Goal: Information Seeking & Learning: Learn about a topic

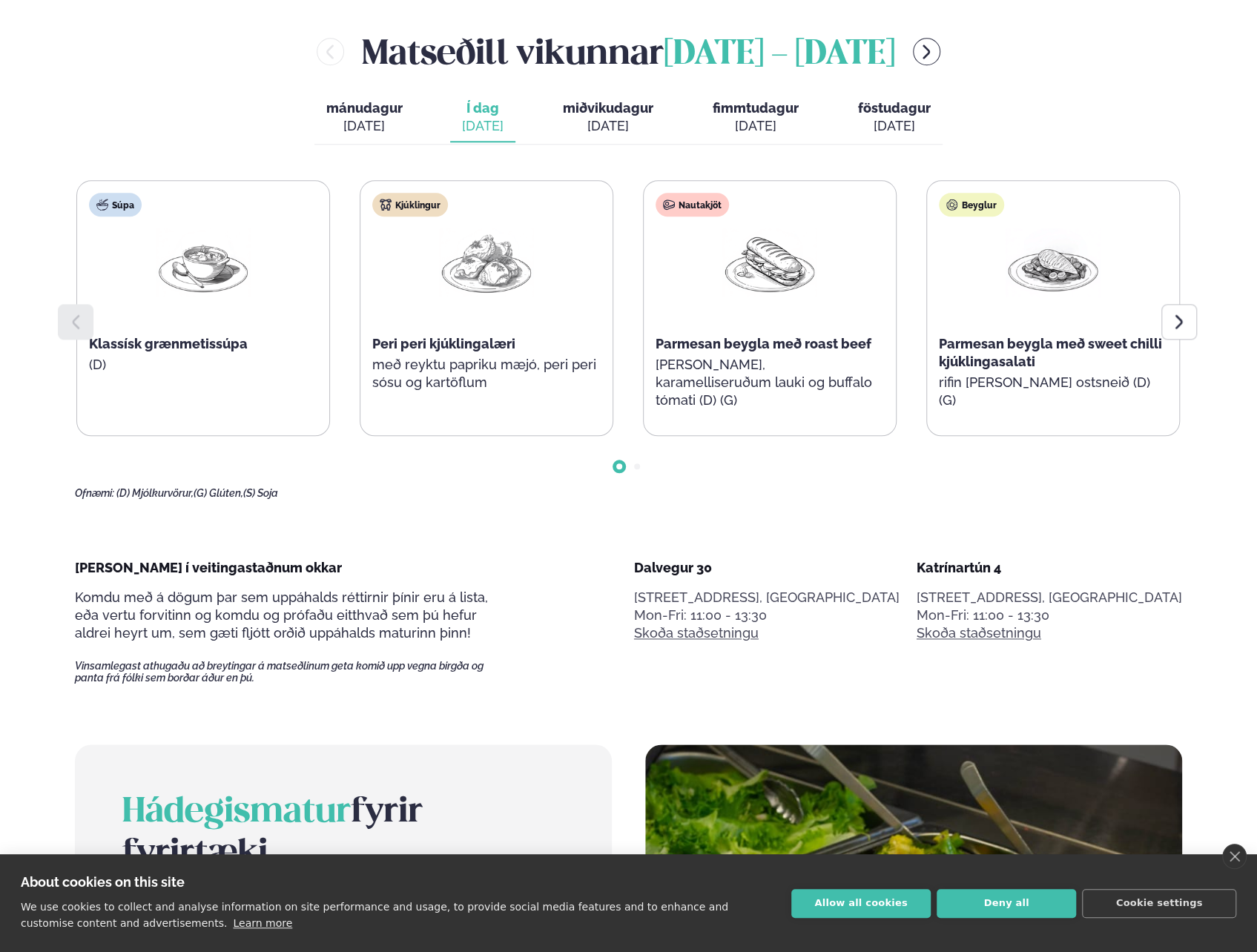
scroll to position [890, 0]
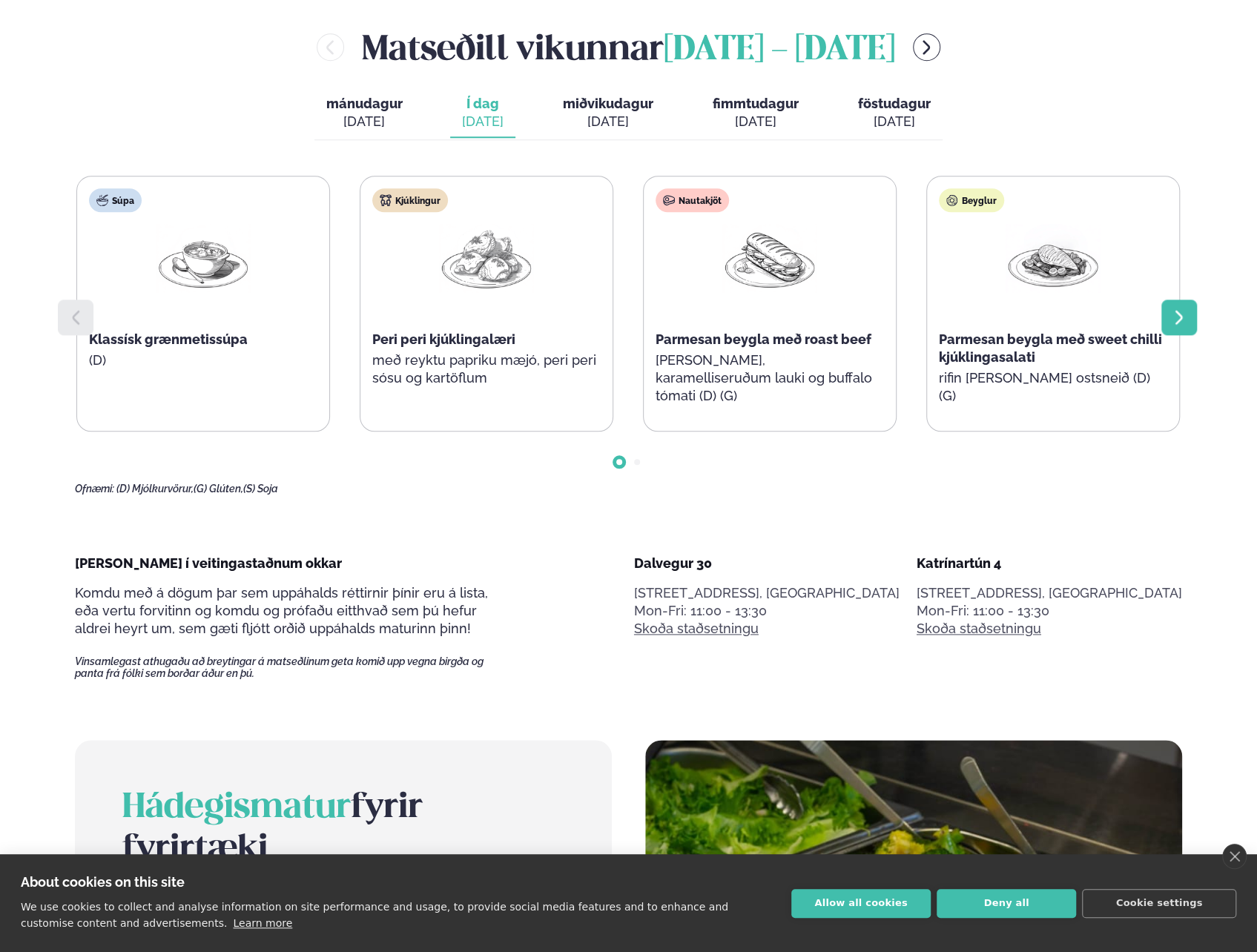
click at [1172, 330] on div at bounding box center [1179, 317] width 36 height 36
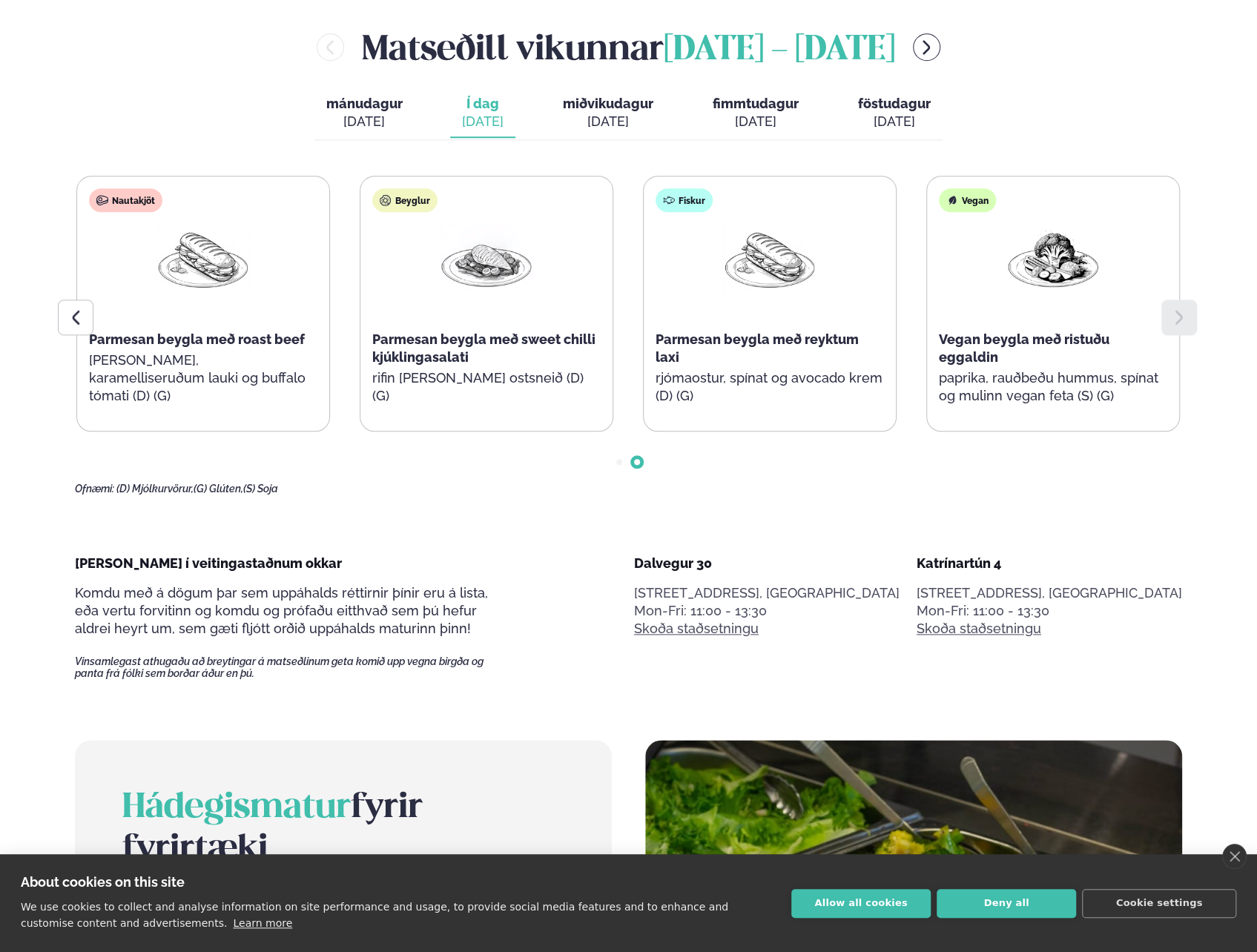
click at [938, 480] on div "Súpa Klassísk grænmetissúpa (D) Kjúklingur Peri peri kjúklingalæri með reyktu p…" at bounding box center [628, 335] width 1107 height 320
click at [625, 143] on div "[PERSON_NAME] [DATE] - [DATE] [PERSON_NAME]. [DATE] Í dag Í d. [DATE] miðvikuda…" at bounding box center [628, 259] width 1107 height 472
click at [614, 130] on div "[DATE]" at bounding box center [608, 122] width 90 height 18
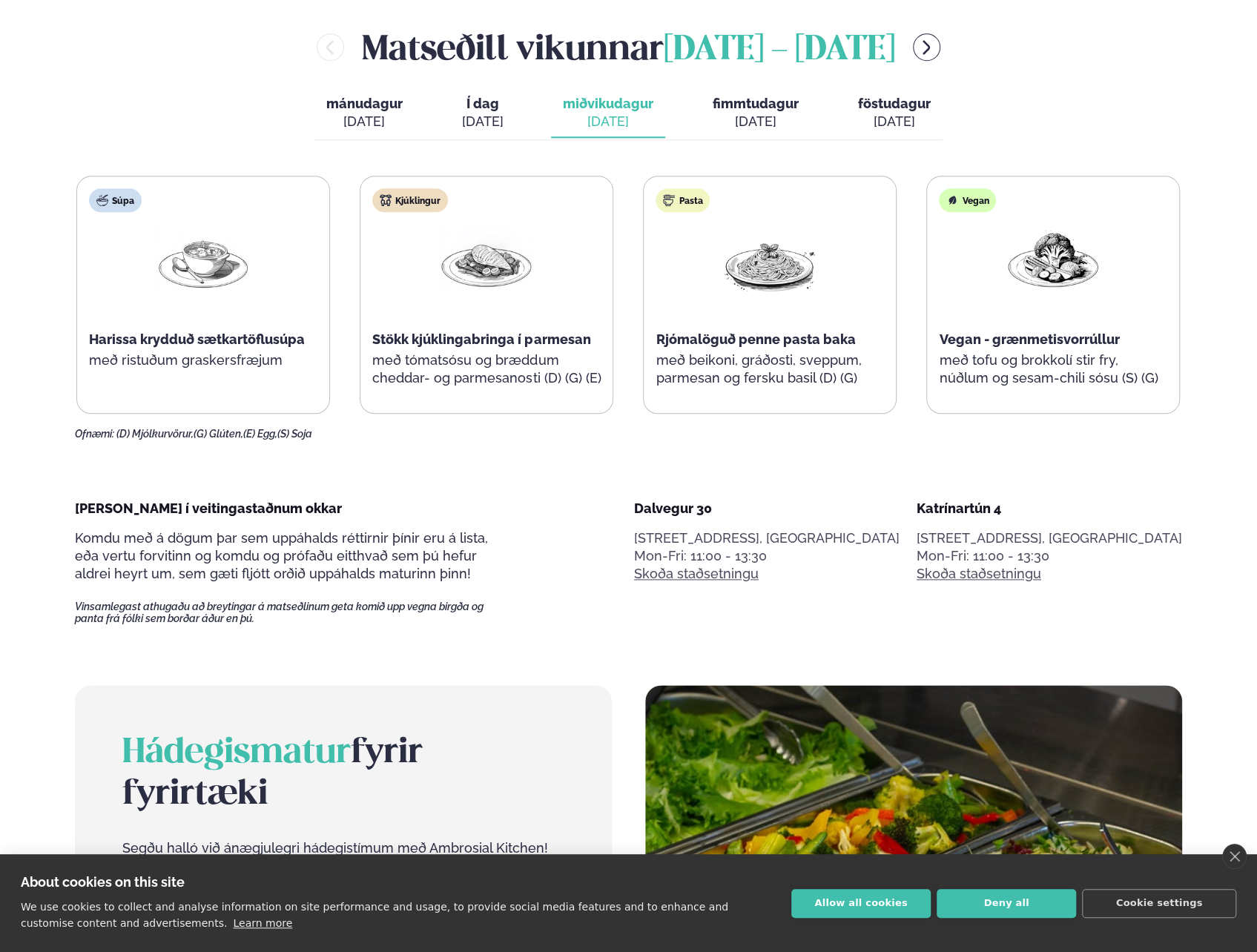
click at [704, 120] on button "fimmtudagur fim. [DATE]" at bounding box center [756, 113] width 110 height 49
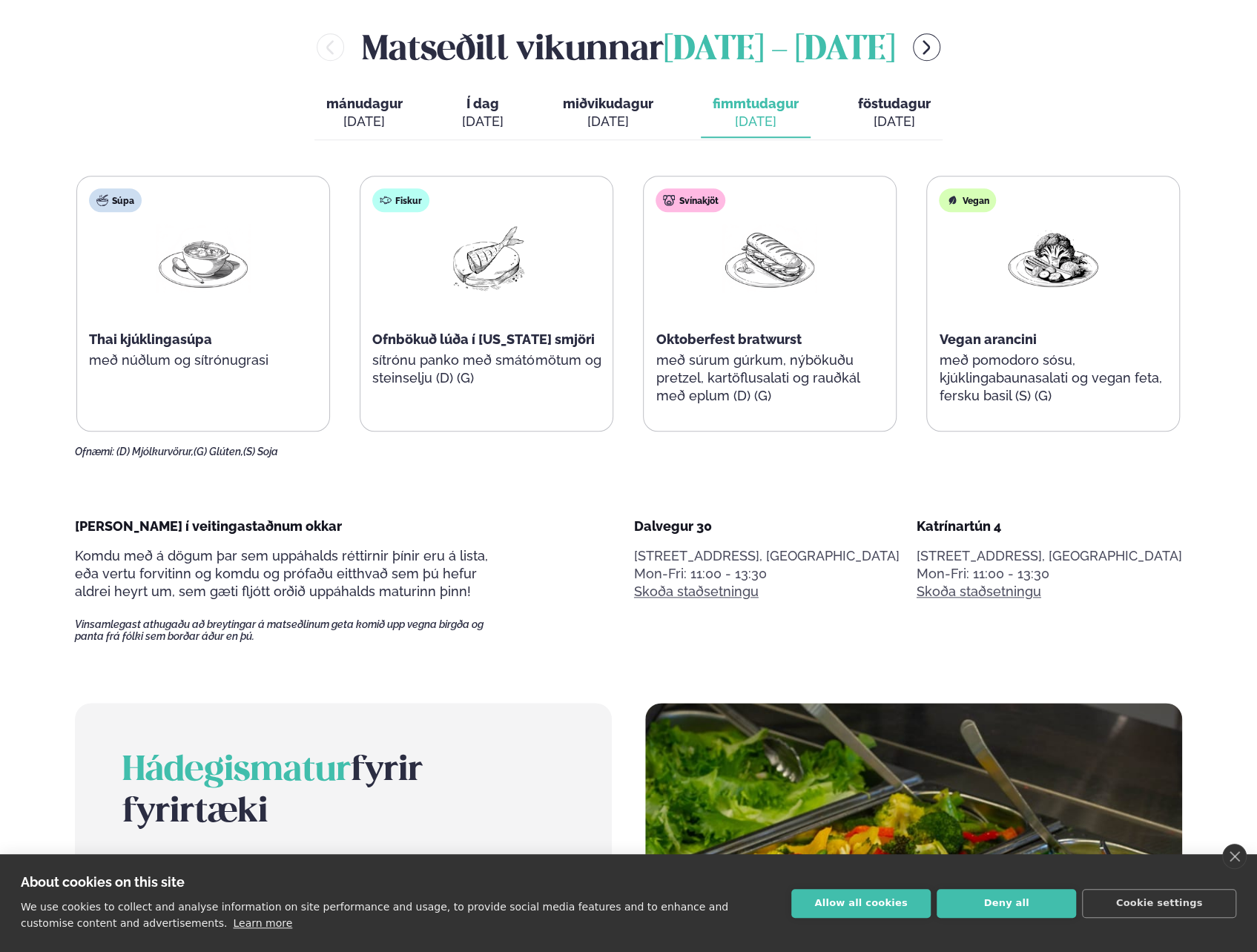
click at [885, 113] on div "[DATE]" at bounding box center [894, 122] width 73 height 18
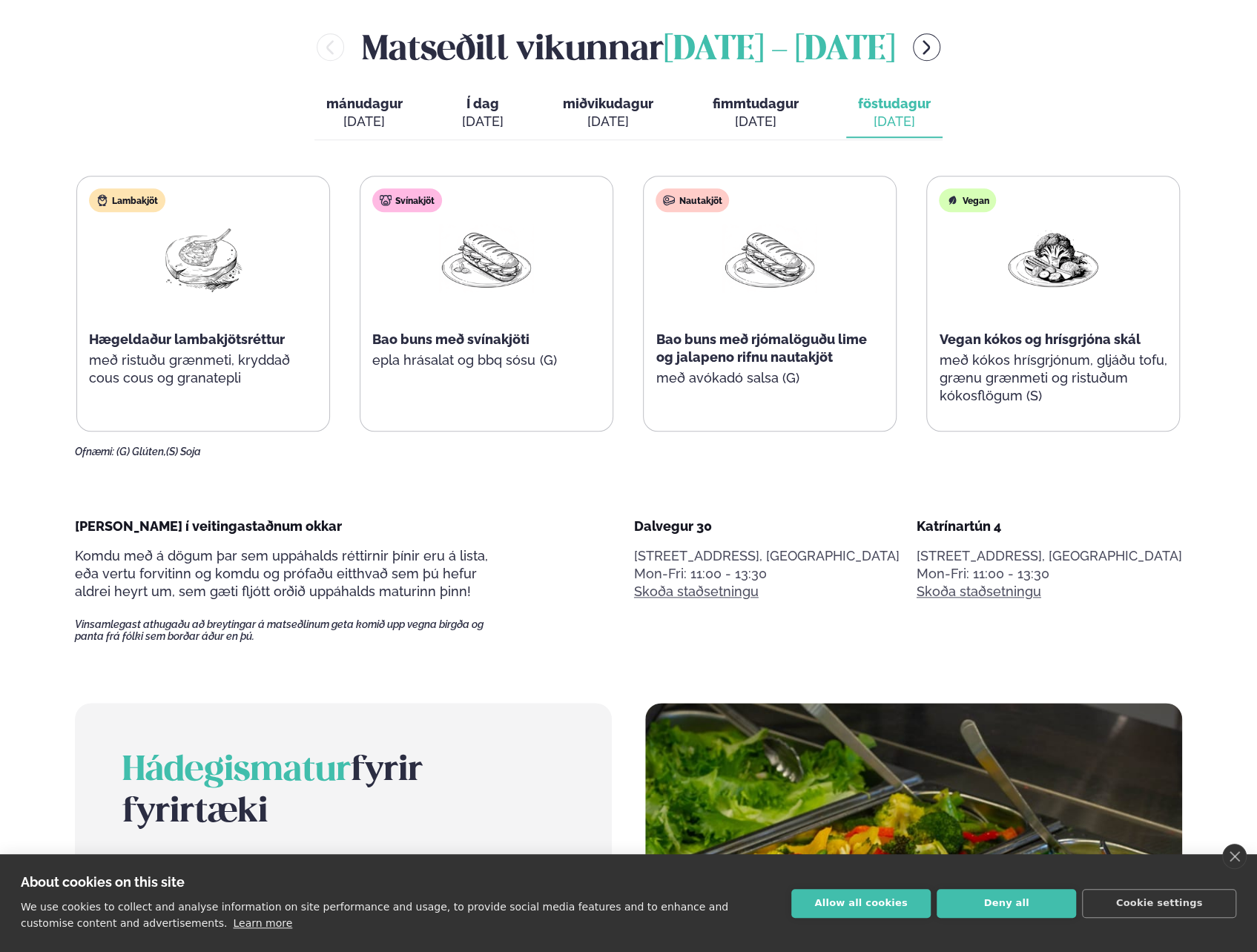
click at [643, 478] on main "Alþjóðleg matseld Hollur hádegisverður, Veitingar & Takeaway. Staðir okkar Dalv…" at bounding box center [628, 837] width 1196 height 3455
click at [940, 36] on button "menu-btn-right" at bounding box center [926, 47] width 27 height 27
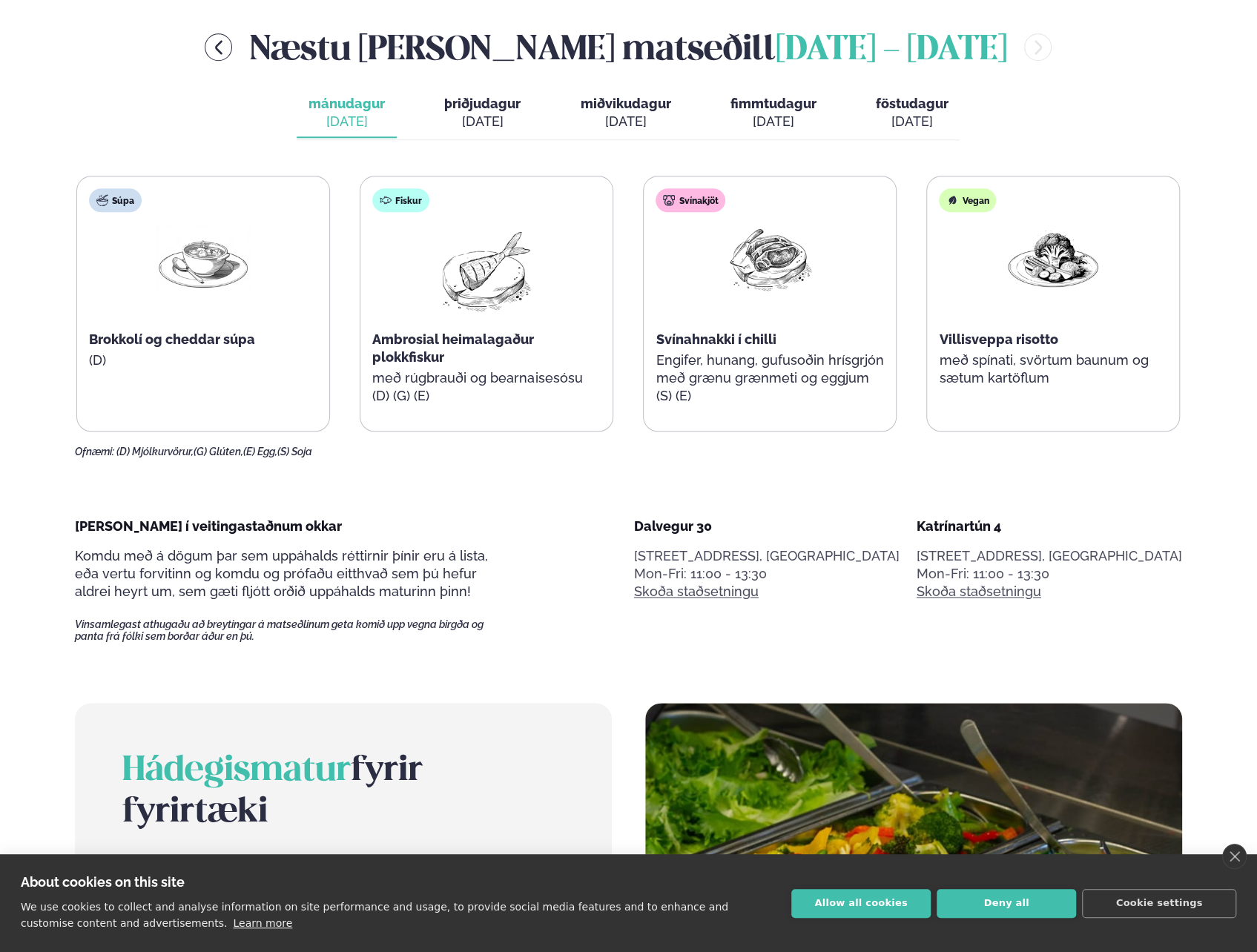
click at [480, 128] on div "[DATE]" at bounding box center [483, 122] width 76 height 18
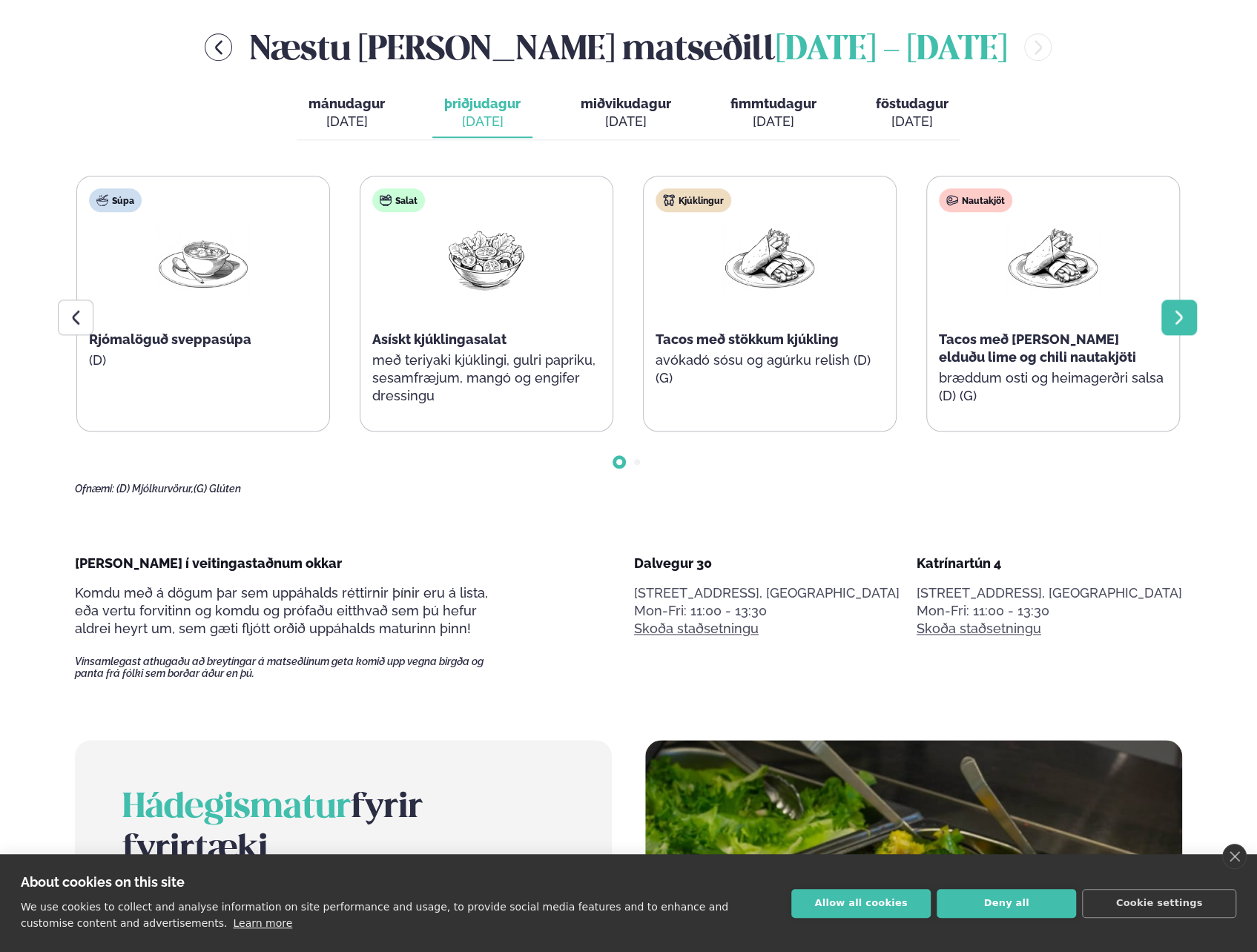
click at [1187, 318] on icon at bounding box center [1179, 317] width 18 height 18
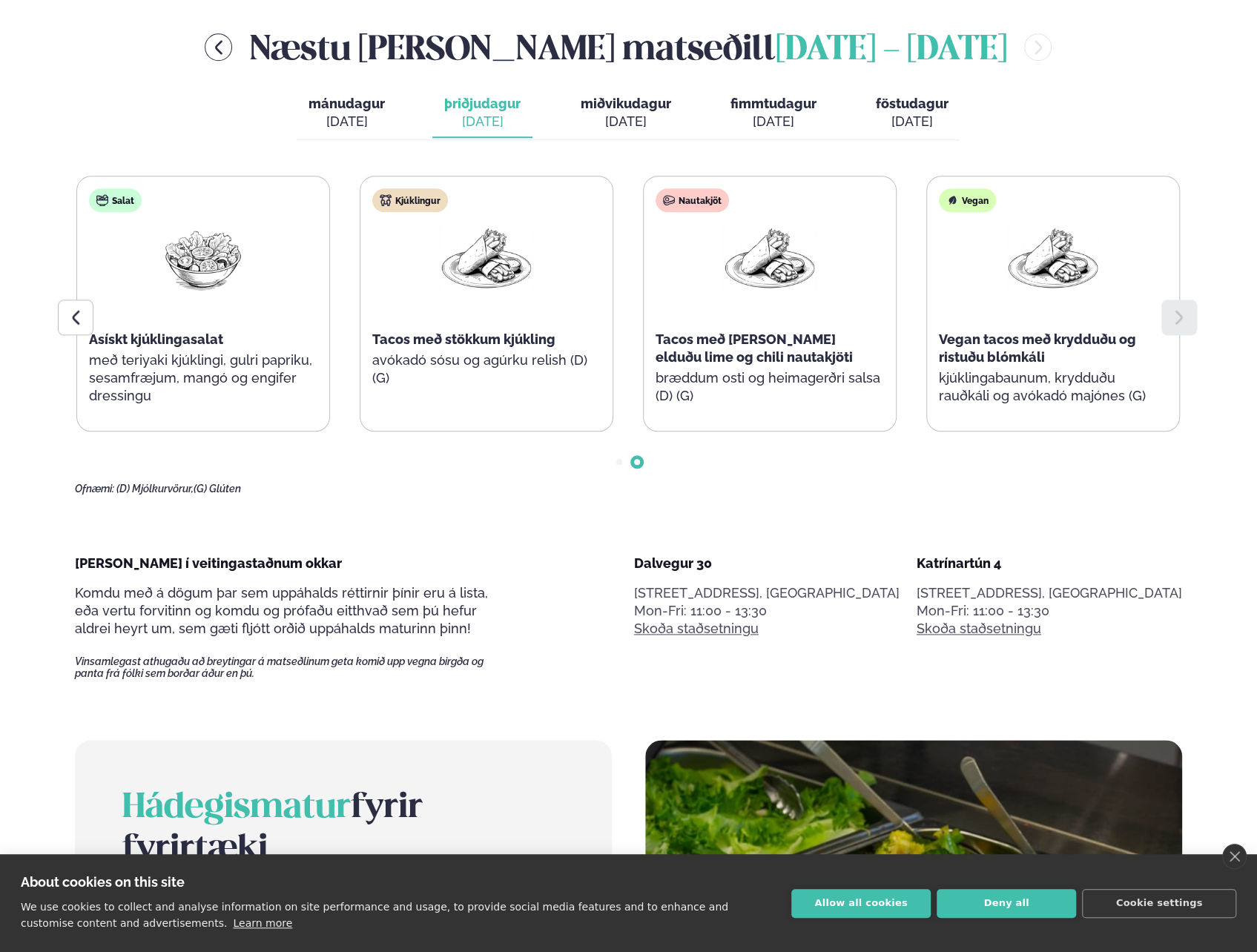
click at [641, 99] on span "miðvikudagur" at bounding box center [625, 104] width 90 height 16
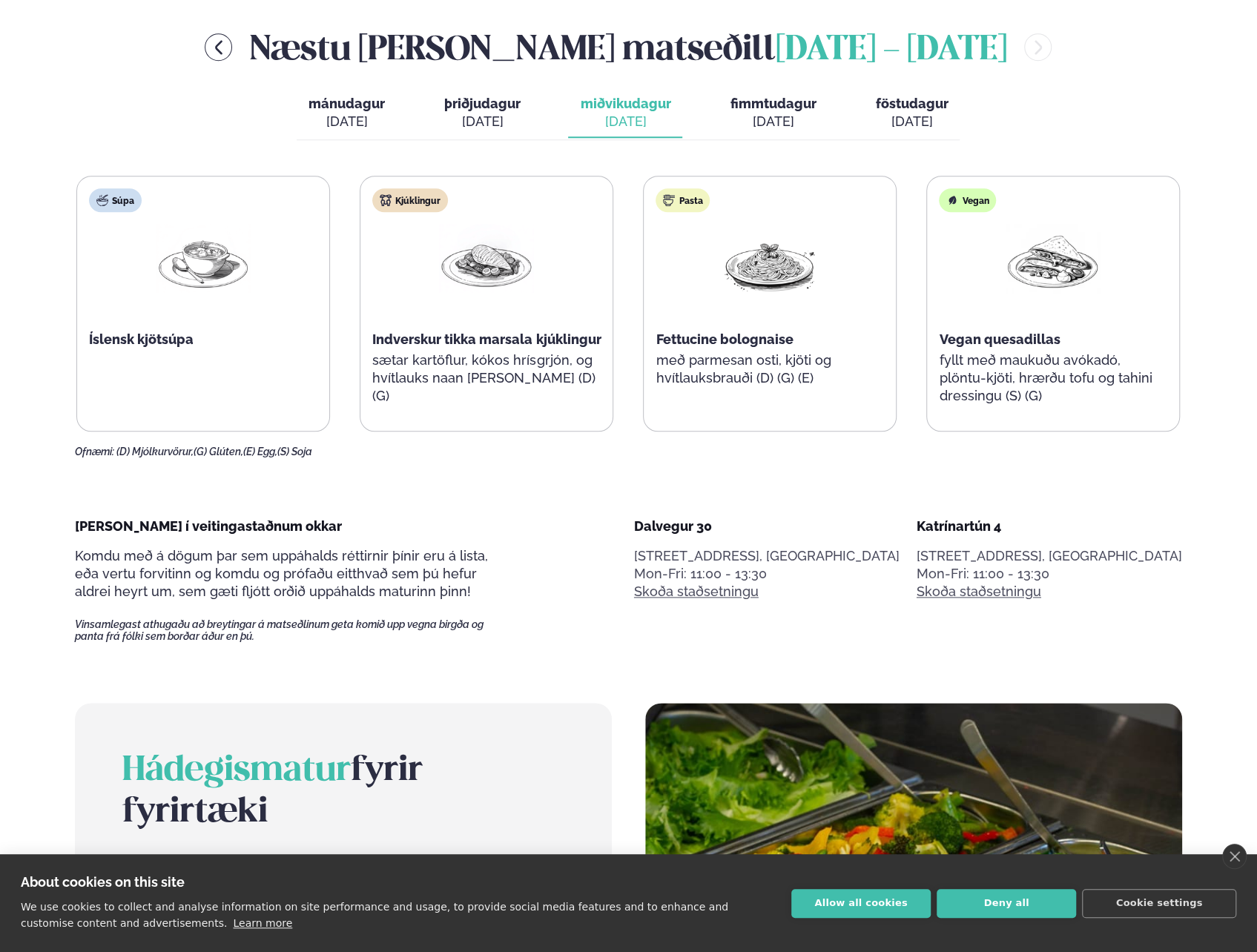
click at [779, 101] on span "fimmtudagur" at bounding box center [773, 104] width 86 height 16
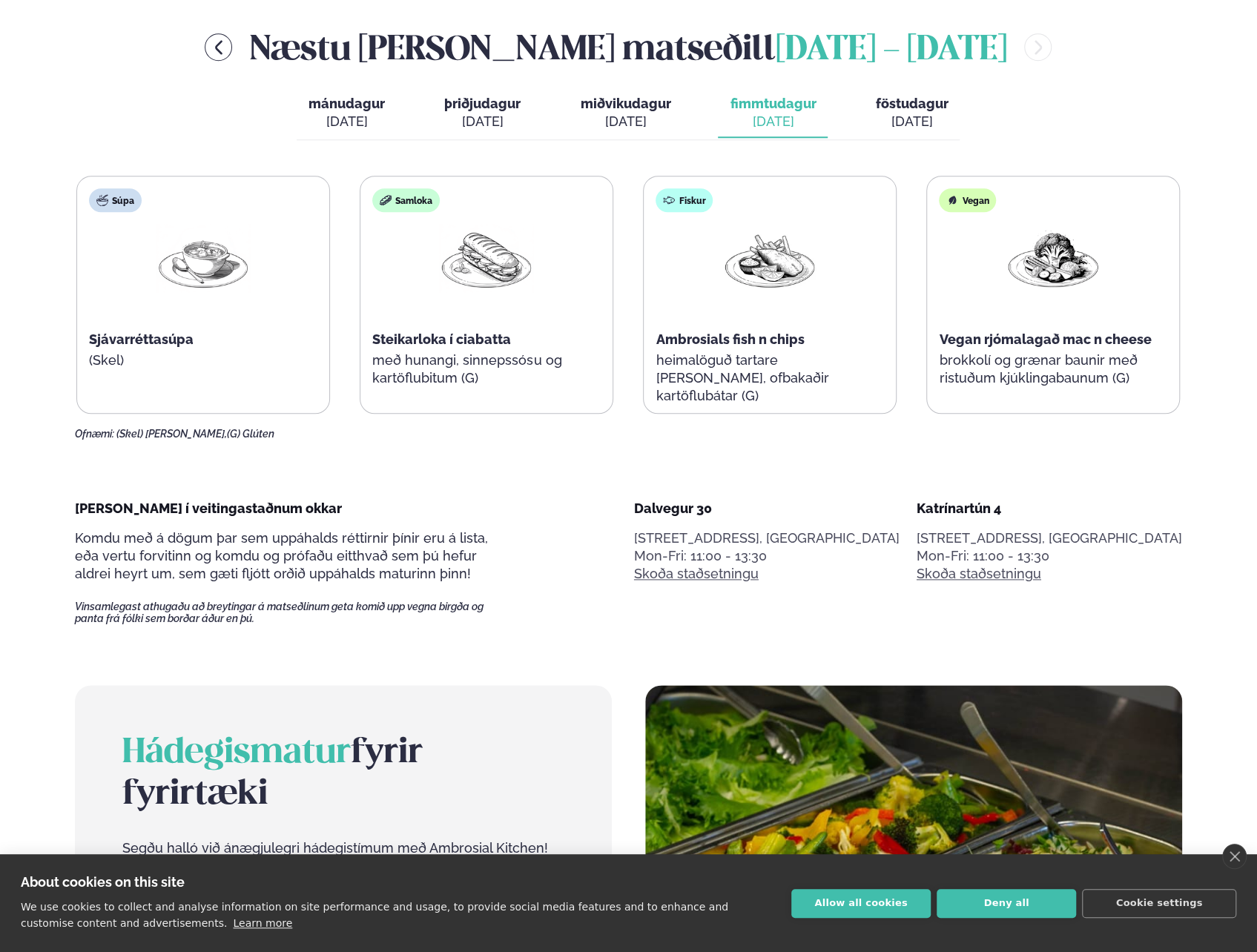
click at [888, 106] on span "föstudagur" at bounding box center [911, 104] width 73 height 16
